Goal: Navigation & Orientation: Understand site structure

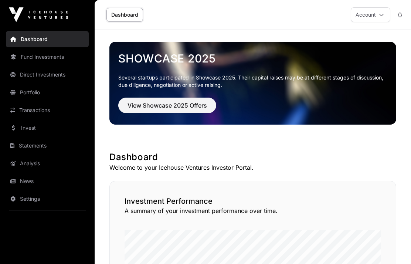
click at [31, 92] on link "Portfolio" at bounding box center [47, 92] width 83 height 16
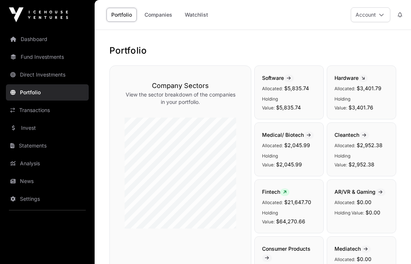
click at [35, 37] on link "Dashboard" at bounding box center [47, 39] width 83 height 16
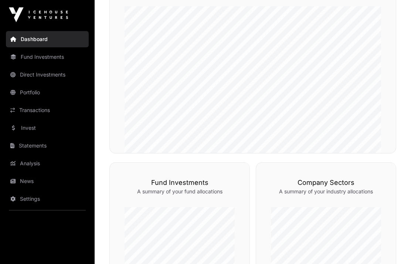
scroll to position [210, 0]
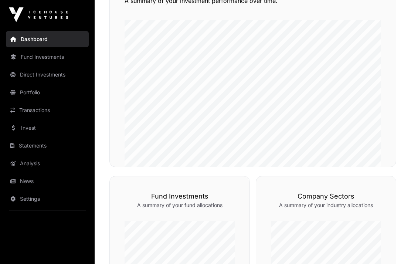
click at [39, 53] on link "Fund Investments" at bounding box center [47, 57] width 83 height 16
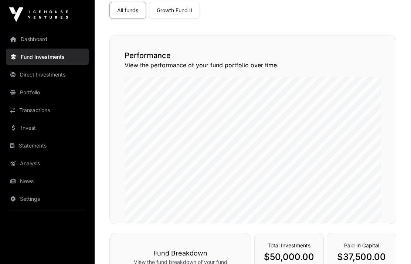
scroll to position [65, 0]
click at [53, 77] on link "Direct Investments" at bounding box center [47, 75] width 83 height 16
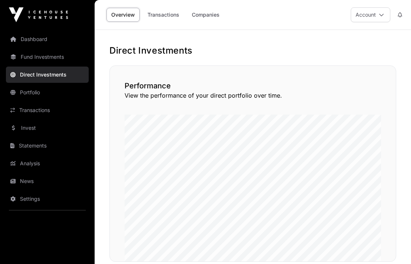
click at [36, 97] on link "Portfolio" at bounding box center [47, 92] width 83 height 16
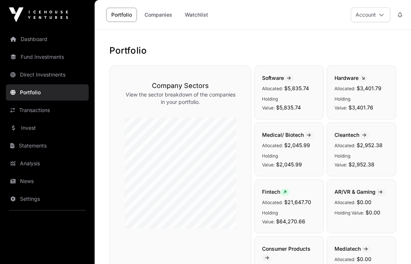
scroll to position [11, 0]
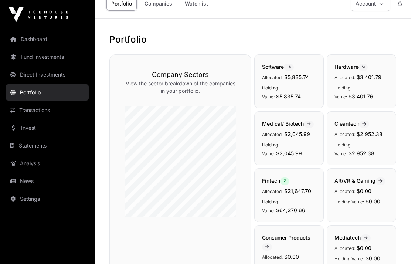
click at [34, 109] on link "Transactions" at bounding box center [47, 110] width 83 height 16
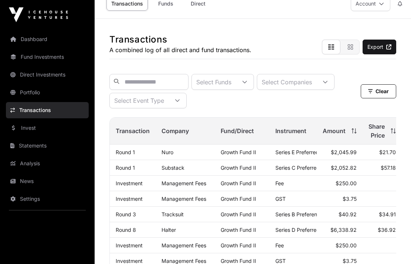
click at [44, 125] on link "Invest" at bounding box center [47, 128] width 83 height 16
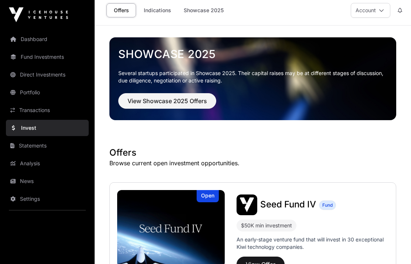
scroll to position [4, 0]
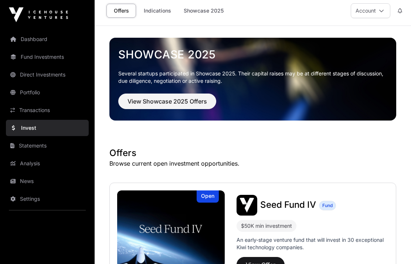
click at [28, 162] on link "Analysis" at bounding box center [47, 163] width 83 height 16
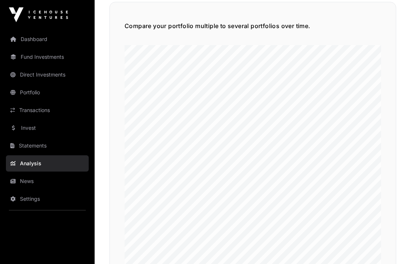
scroll to position [1560, 0]
